Goal: Task Accomplishment & Management: Manage account settings

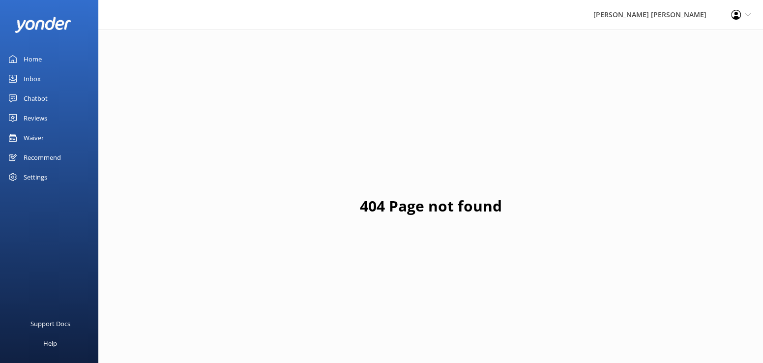
click at [33, 139] on div "Waiver" at bounding box center [34, 138] width 20 height 20
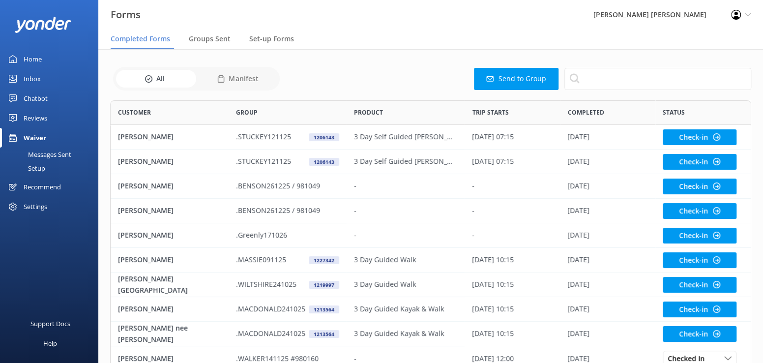
click at [32, 76] on div "Inbox" at bounding box center [32, 79] width 17 height 20
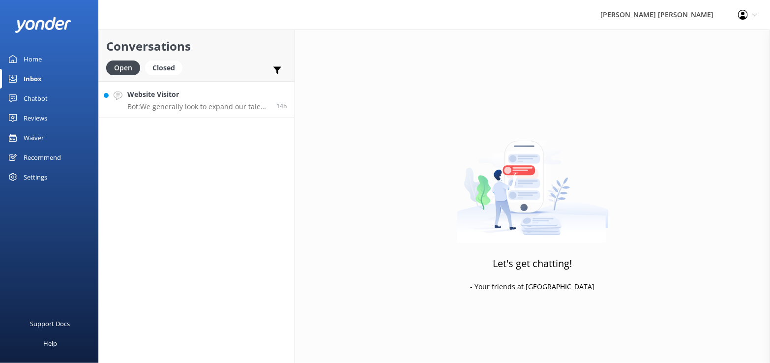
click at [192, 110] on p "Bot: We generally look to expand our talent pool in the lead-up to our summer m…" at bounding box center [198, 106] width 142 height 9
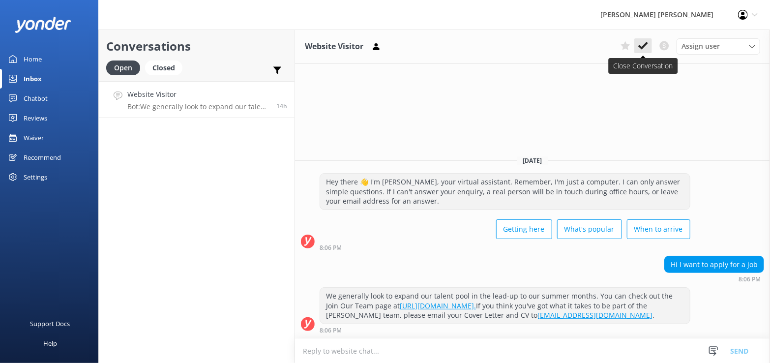
click at [641, 47] on use at bounding box center [643, 46] width 10 height 8
